Goal: Information Seeking & Learning: Learn about a topic

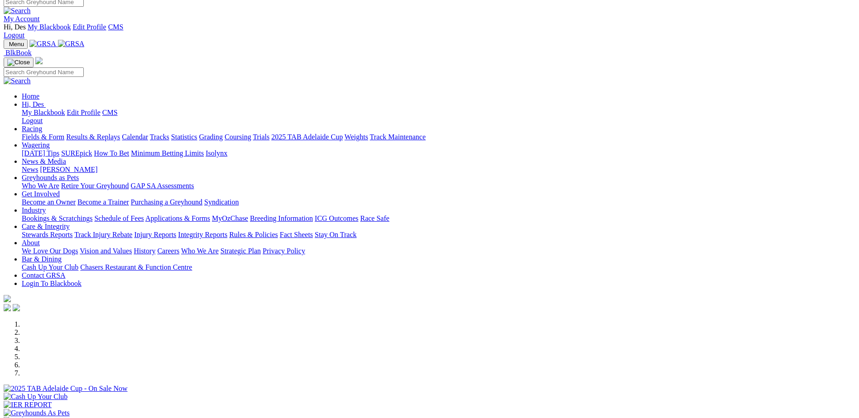
scroll to position [91, 0]
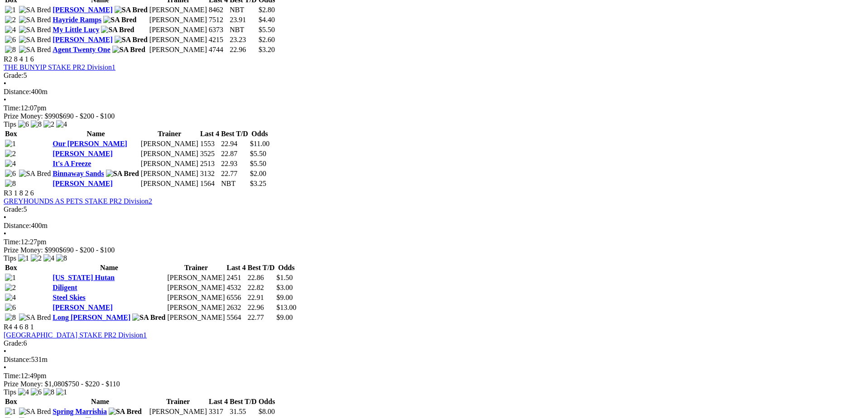
scroll to position [589, 0]
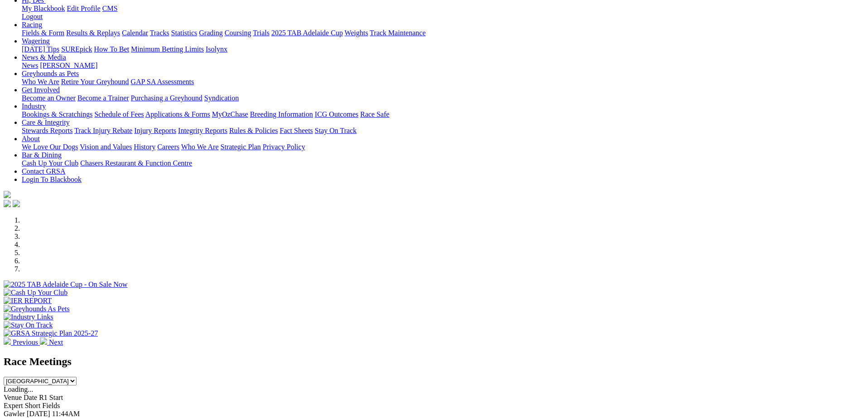
scroll to position [136, 0]
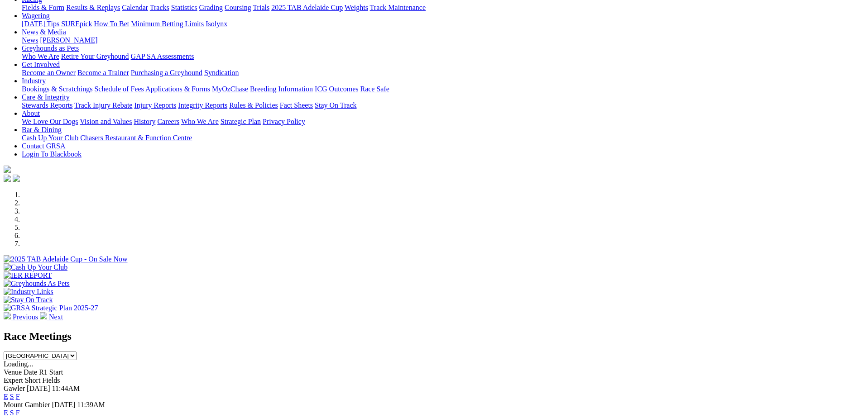
click at [20, 393] on link "F" at bounding box center [18, 397] width 4 height 8
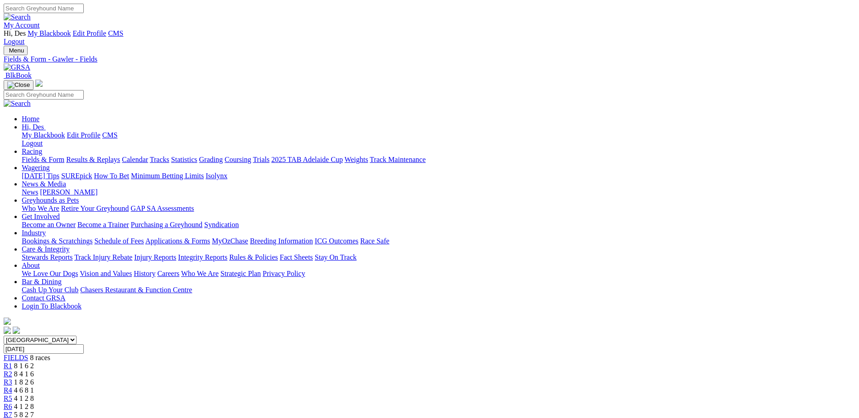
click at [12, 418] on span "R8" at bounding box center [8, 423] width 9 height 8
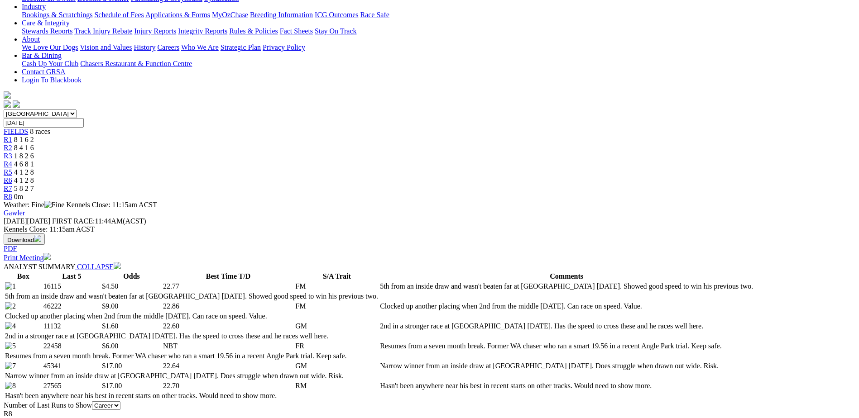
scroll to position [317, 0]
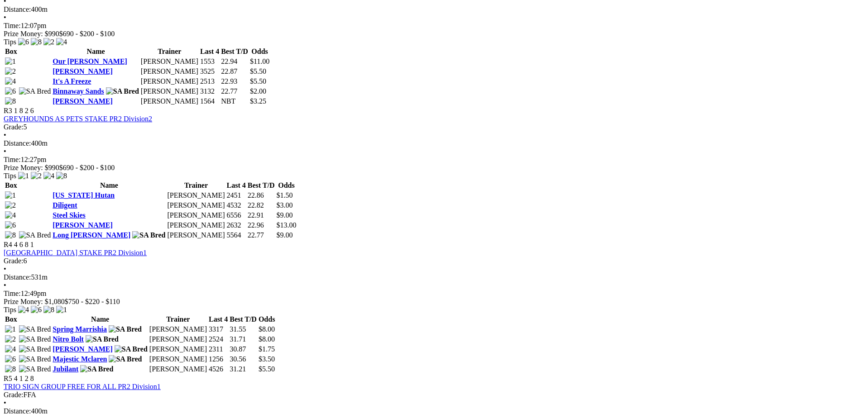
scroll to position [634, 0]
